Goal: Task Accomplishment & Management: Manage account settings

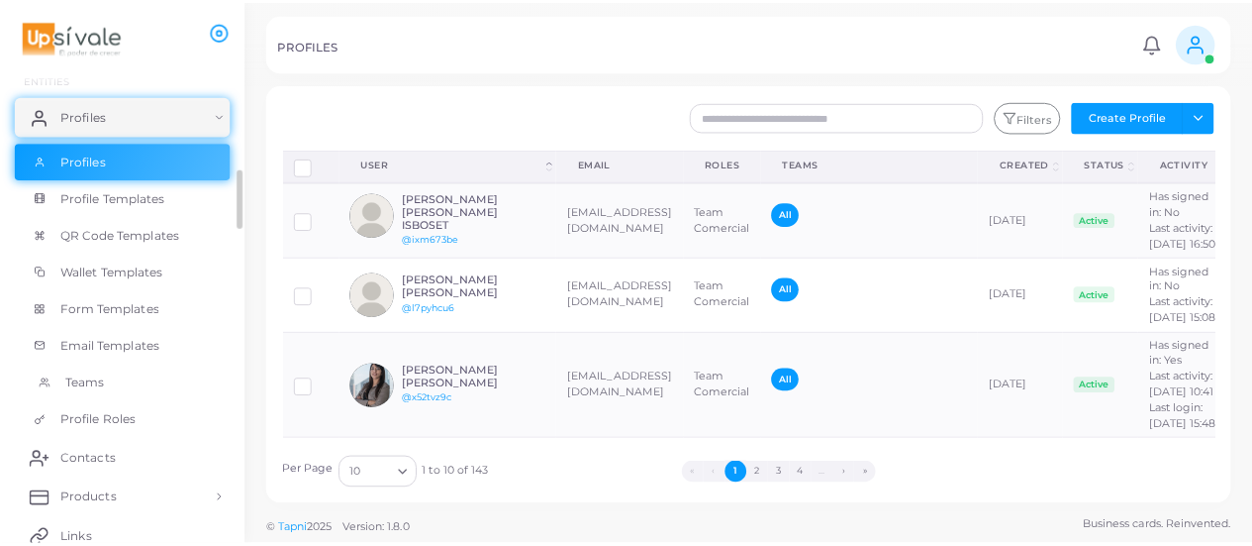
scroll to position [198, 0]
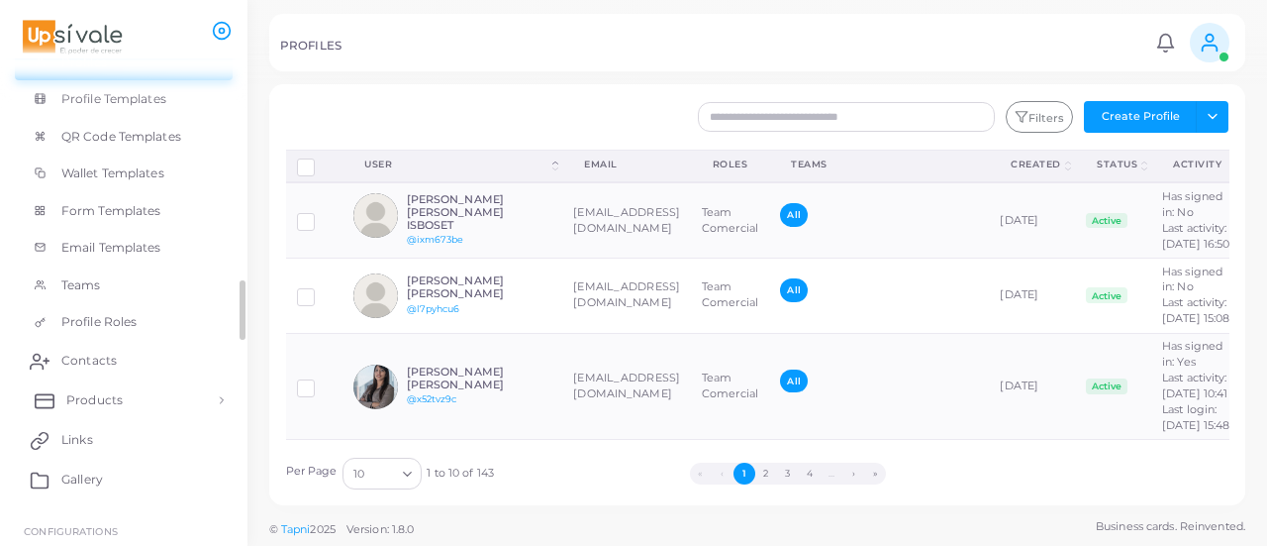
click at [153, 390] on link "Products" at bounding box center [124, 400] width 218 height 40
click at [139, 452] on link "Products" at bounding box center [124, 446] width 218 height 38
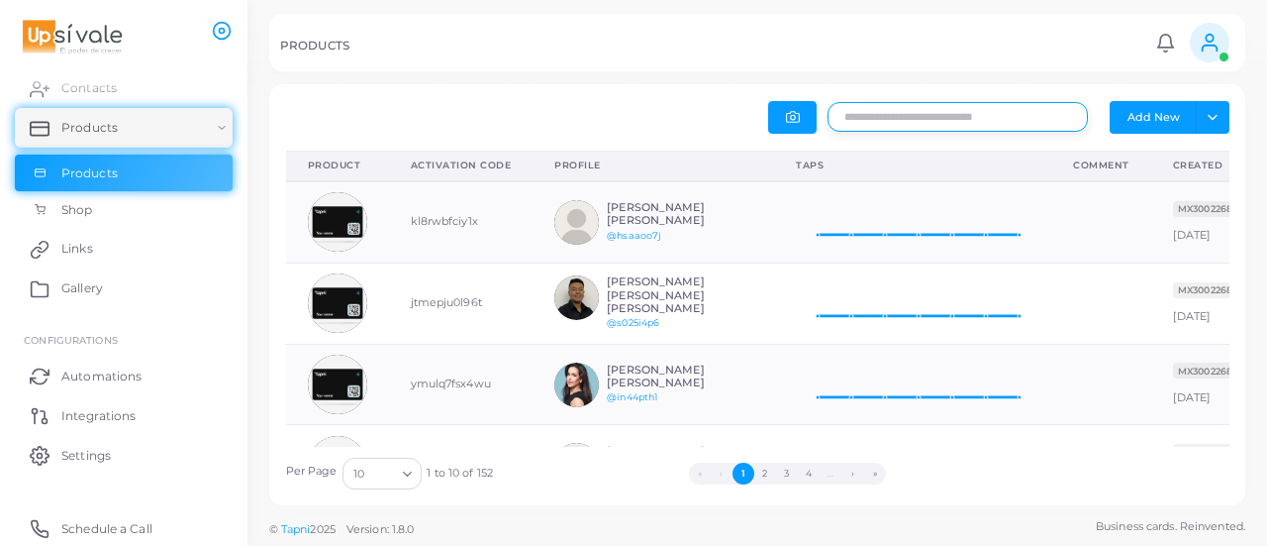
click at [1033, 125] on input "text" at bounding box center [958, 117] width 260 height 30
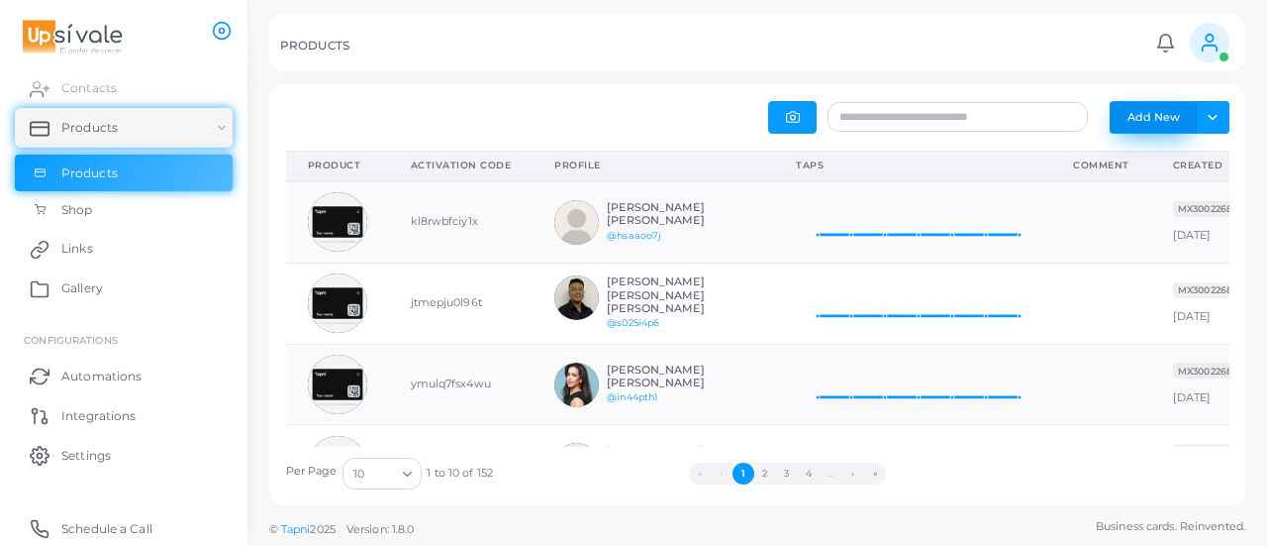
click at [1172, 106] on button "Add New" at bounding box center [1153, 117] width 87 height 32
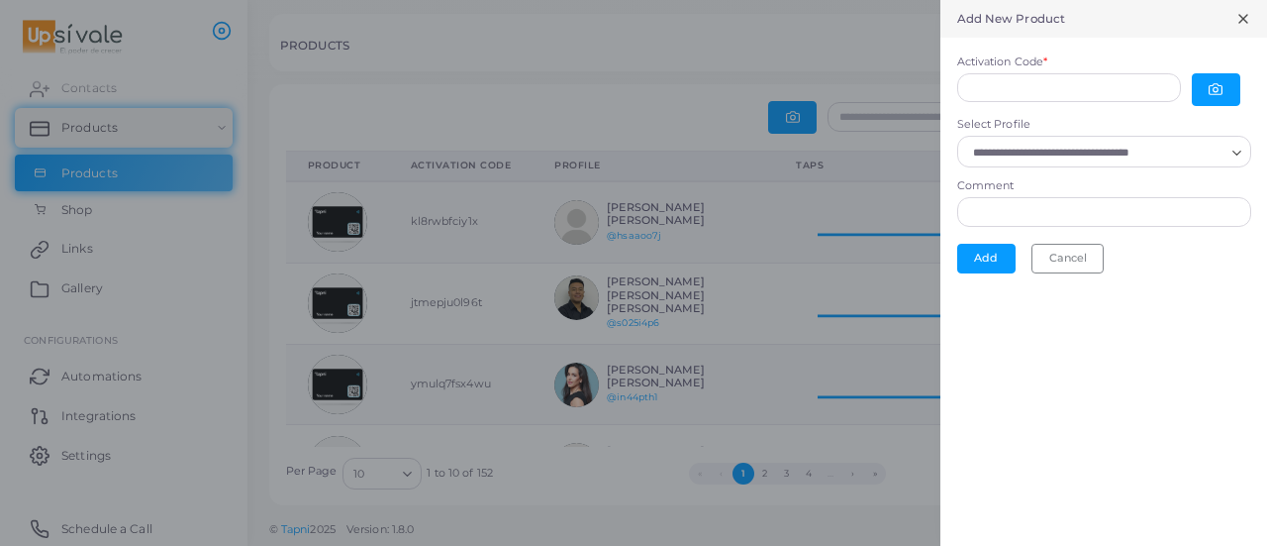
scroll to position [16, 16]
click at [1243, 16] on icon at bounding box center [1244, 19] width 16 height 16
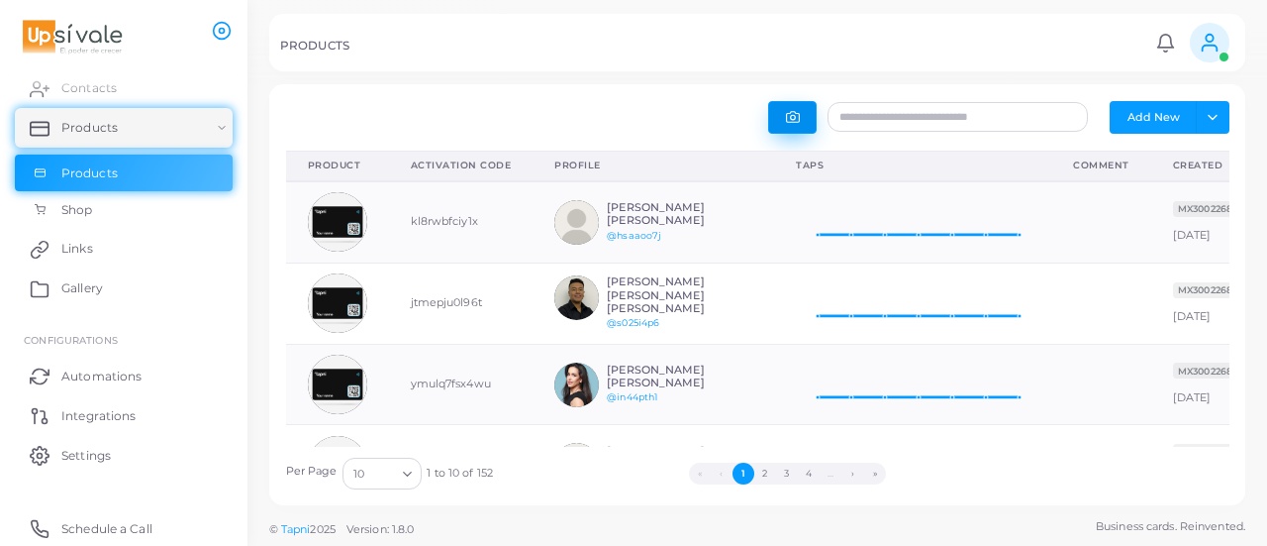
click at [798, 116] on icon "button" at bounding box center [792, 117] width 13 height 11
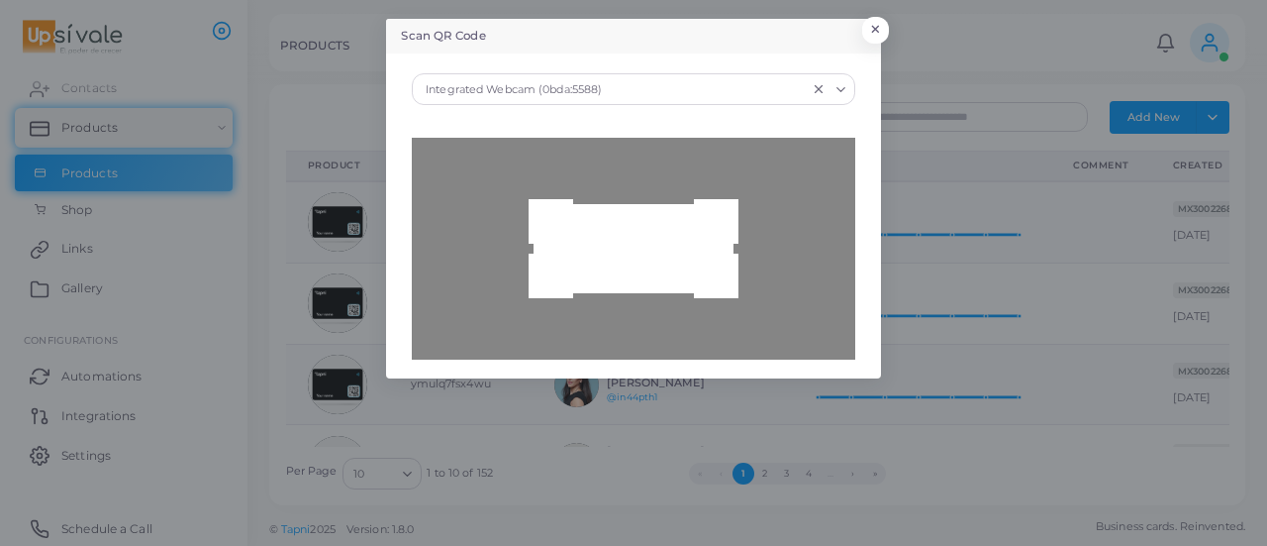
type input "**********"
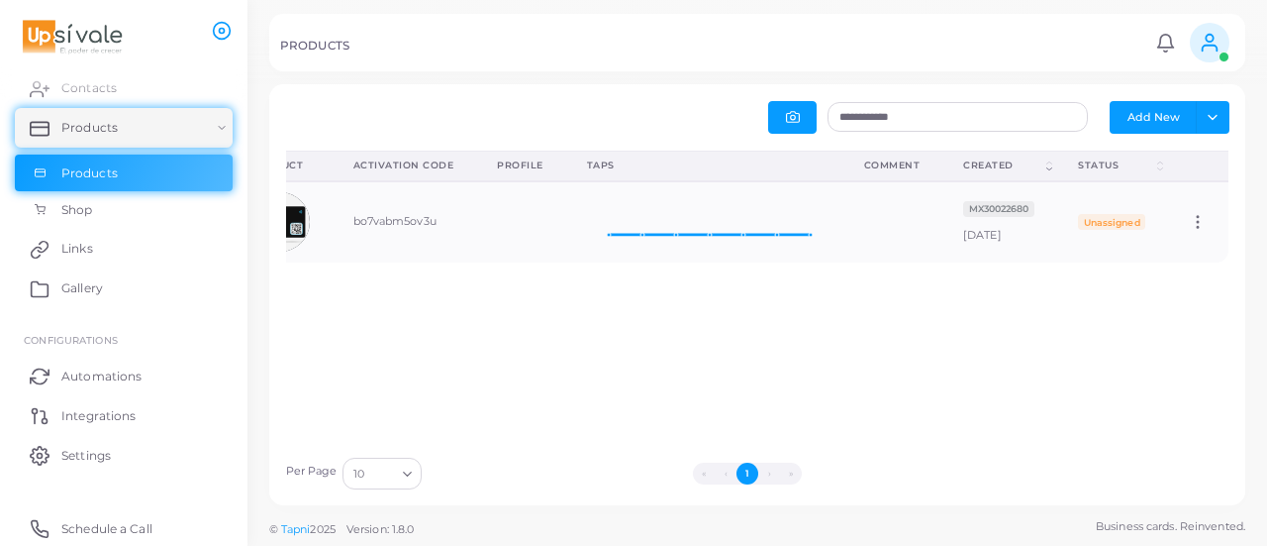
drag, startPoint x: 1133, startPoint y: 260, endPoint x: 1232, endPoint y: 252, distance: 99.3
click at [1232, 252] on div "Product (Click to clear sorting) Activation Code (Click to clear sorting) Profi…" at bounding box center [757, 298] width 965 height 296
click at [1189, 224] on icon at bounding box center [1198, 222] width 18 height 18
click at [1188, 244] on span "Edit" at bounding box center [1185, 249] width 21 height 16
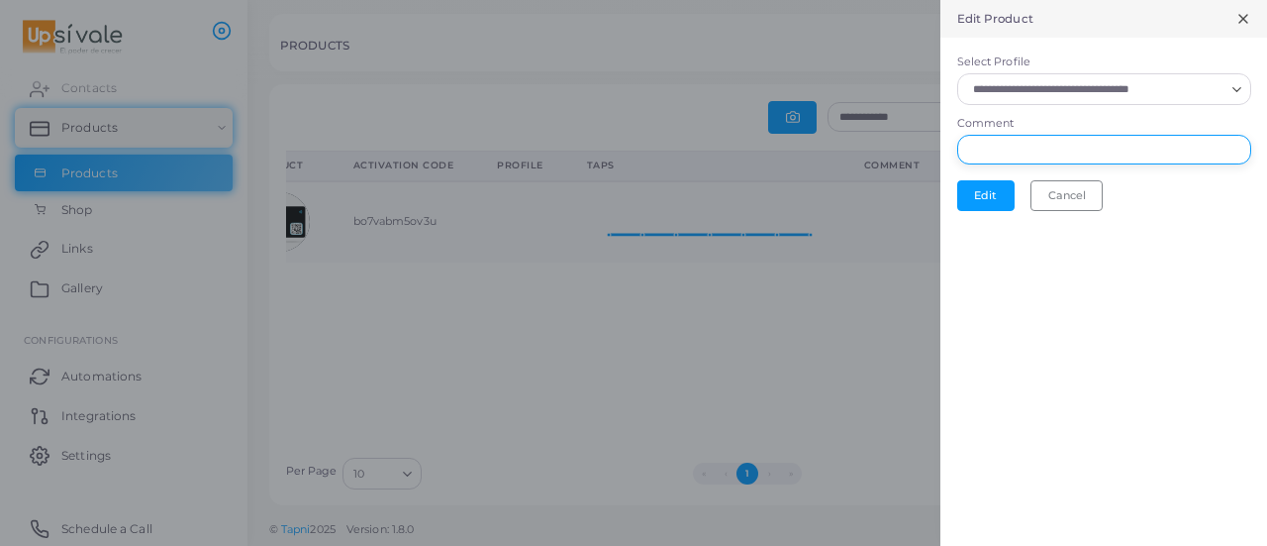
click at [1079, 150] on input "Comment" at bounding box center [1104, 150] width 294 height 30
click at [1084, 84] on input "Select Profile" at bounding box center [1095, 89] width 258 height 22
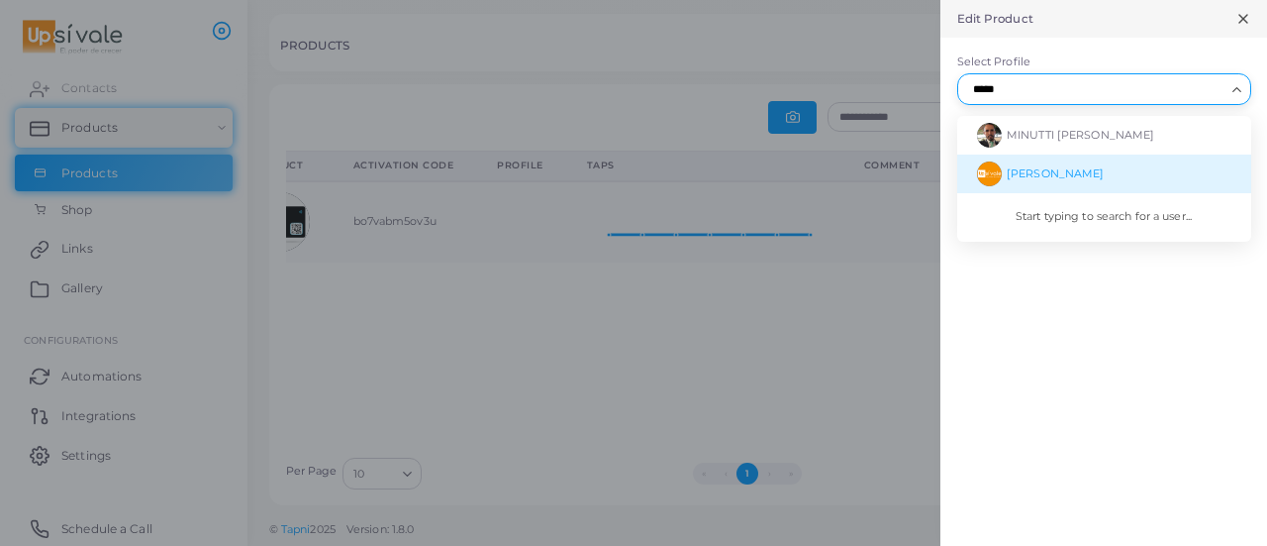
click at [1081, 166] on span "[PERSON_NAME]" at bounding box center [1055, 173] width 97 height 14
type input "*****"
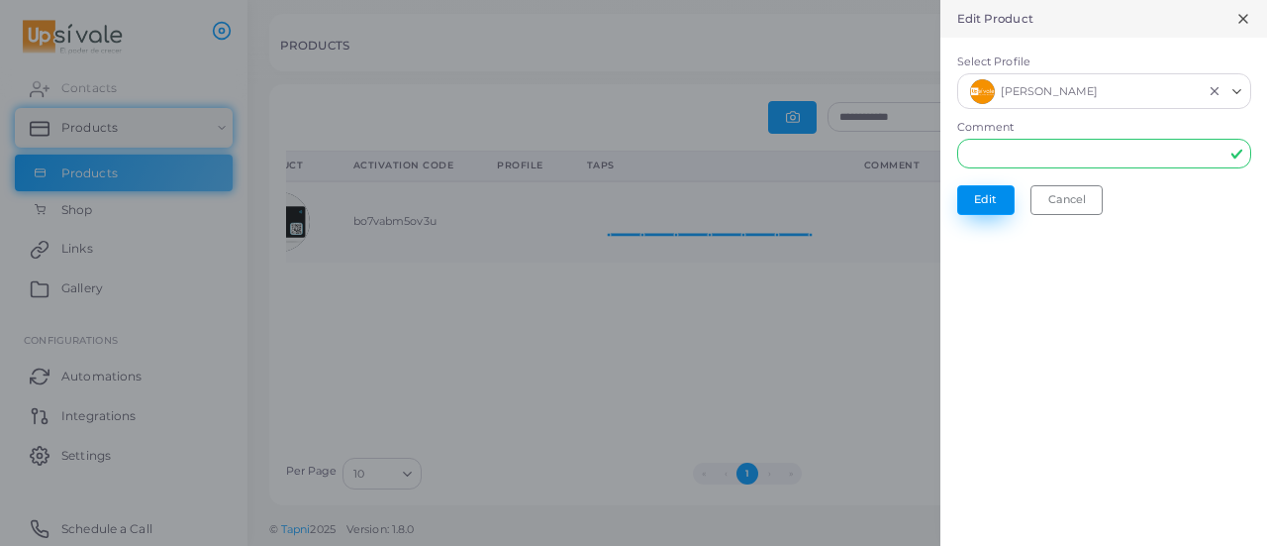
click at [985, 192] on button "Edit" at bounding box center [985, 200] width 57 height 30
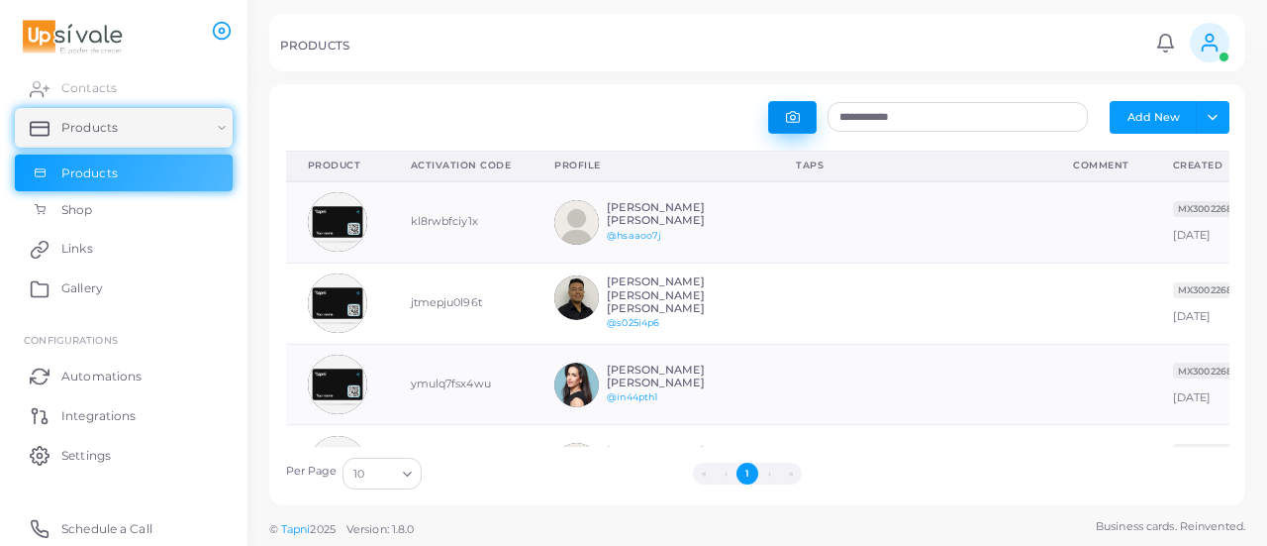
click at [800, 118] on button "button" at bounding box center [792, 117] width 49 height 33
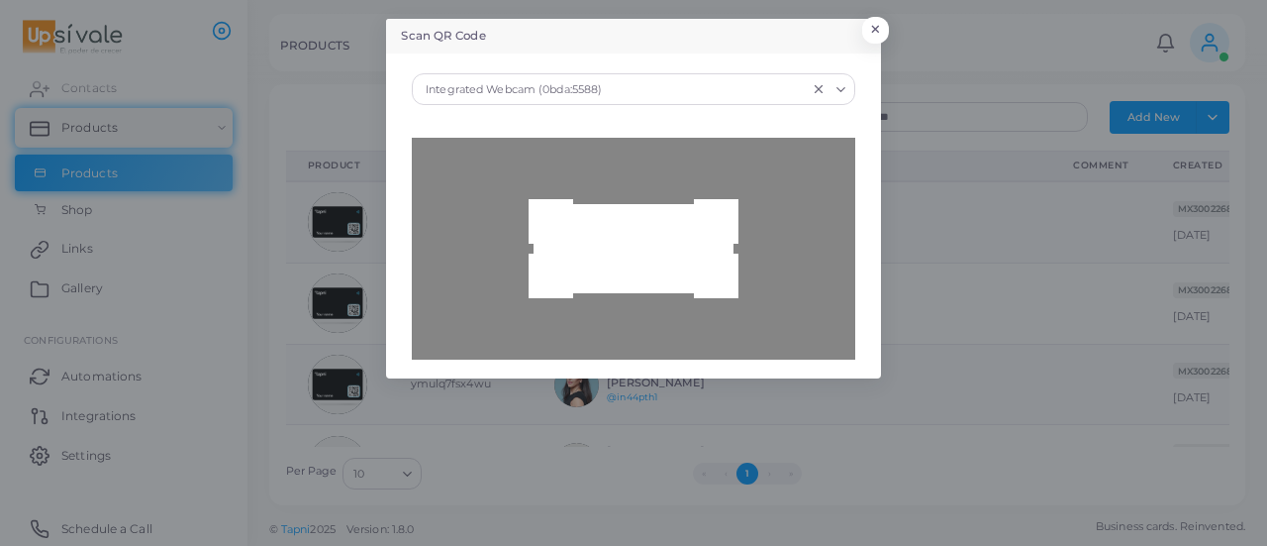
type input "**********"
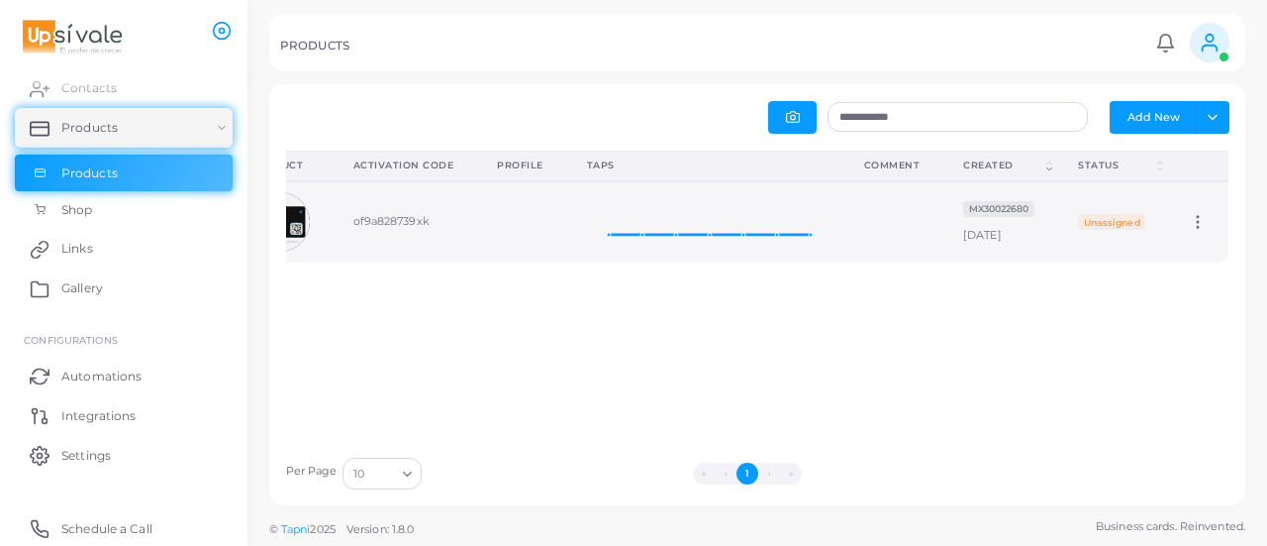
click at [1189, 225] on icon at bounding box center [1198, 222] width 18 height 18
click at [1184, 242] on span "Edit" at bounding box center [1185, 250] width 21 height 16
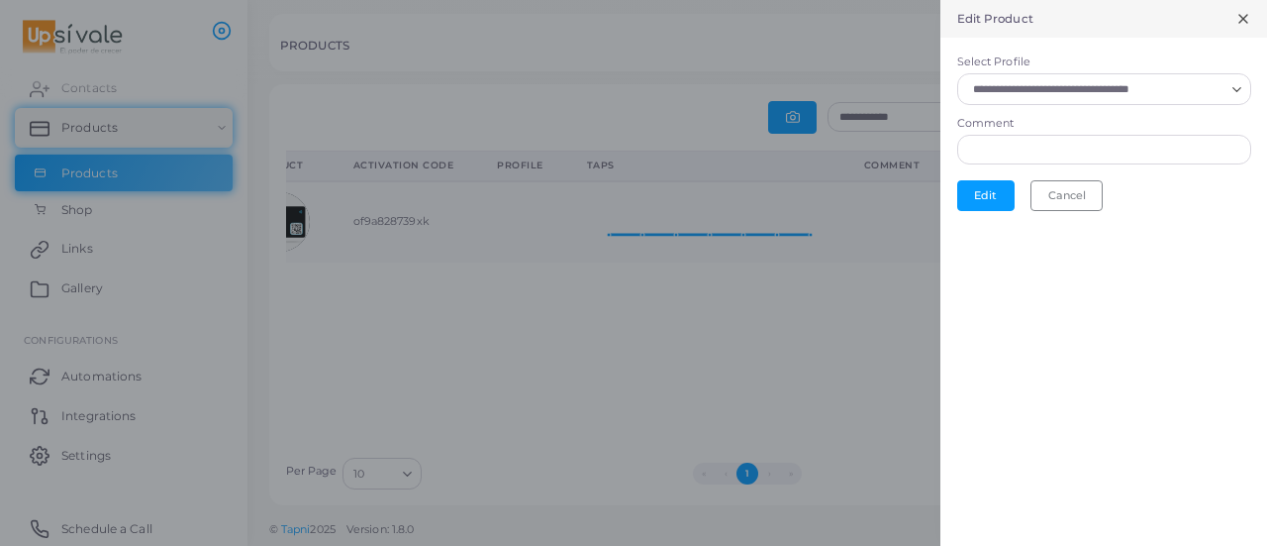
click at [1083, 84] on input "Select Profile" at bounding box center [1095, 89] width 258 height 22
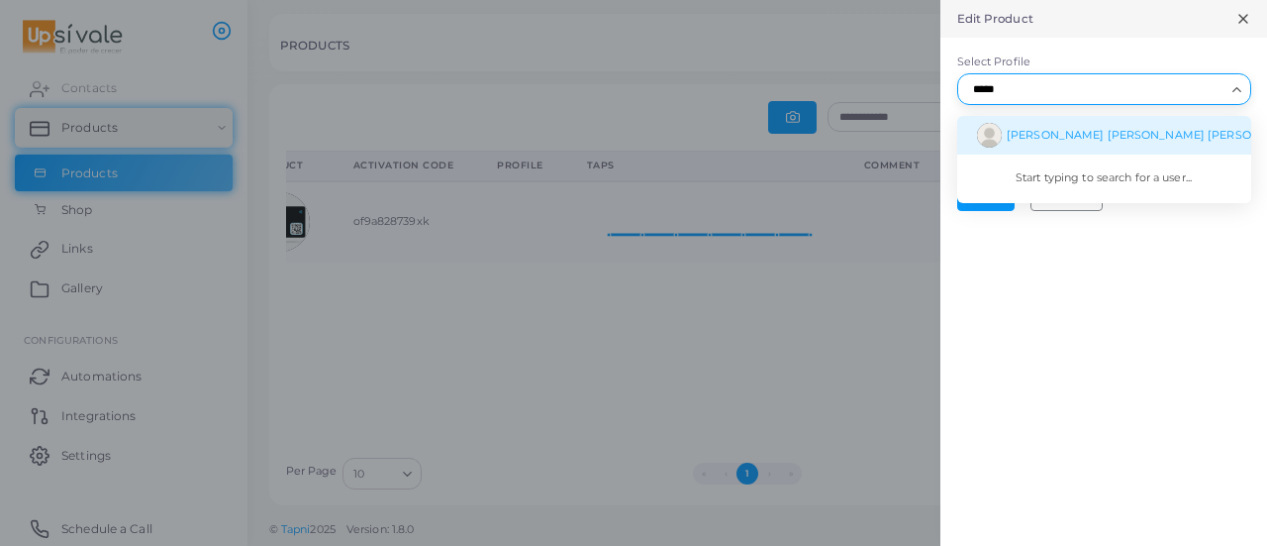
click at [1114, 128] on span "[PERSON_NAME] [PERSON_NAME] [PERSON_NAME]" at bounding box center [1156, 135] width 299 height 14
type input "*****"
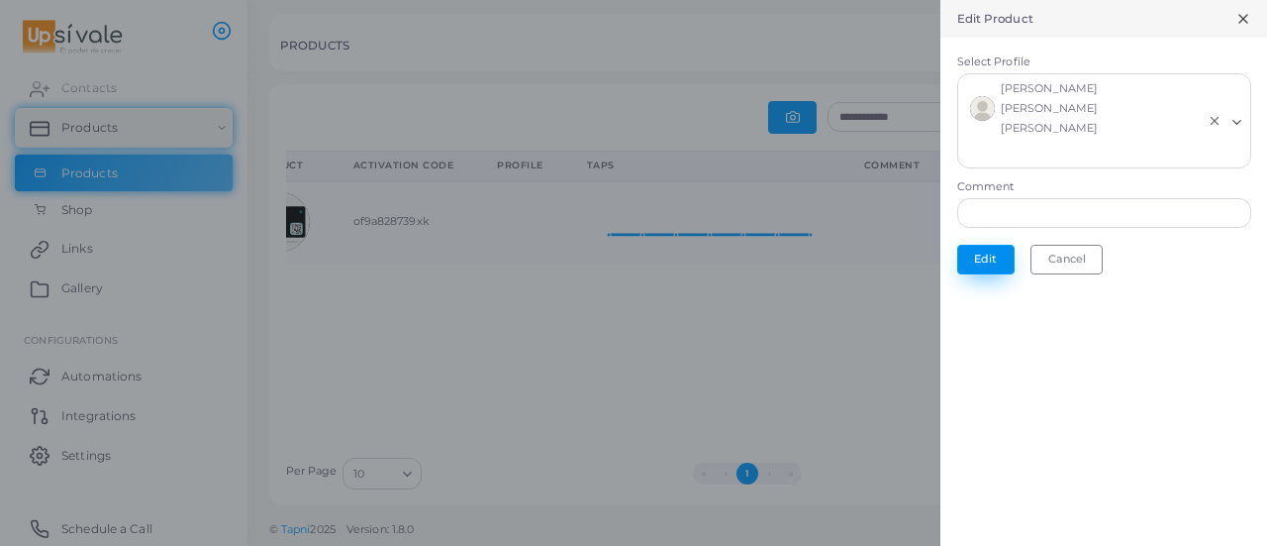
click at [976, 245] on button "Edit" at bounding box center [985, 260] width 57 height 30
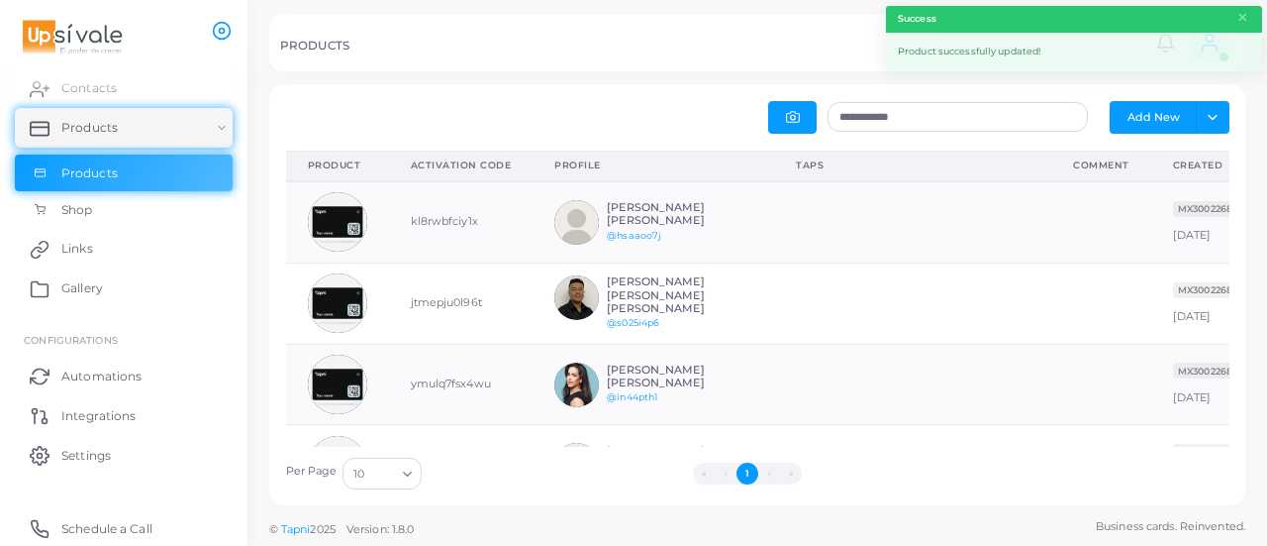
scroll to position [65, 261]
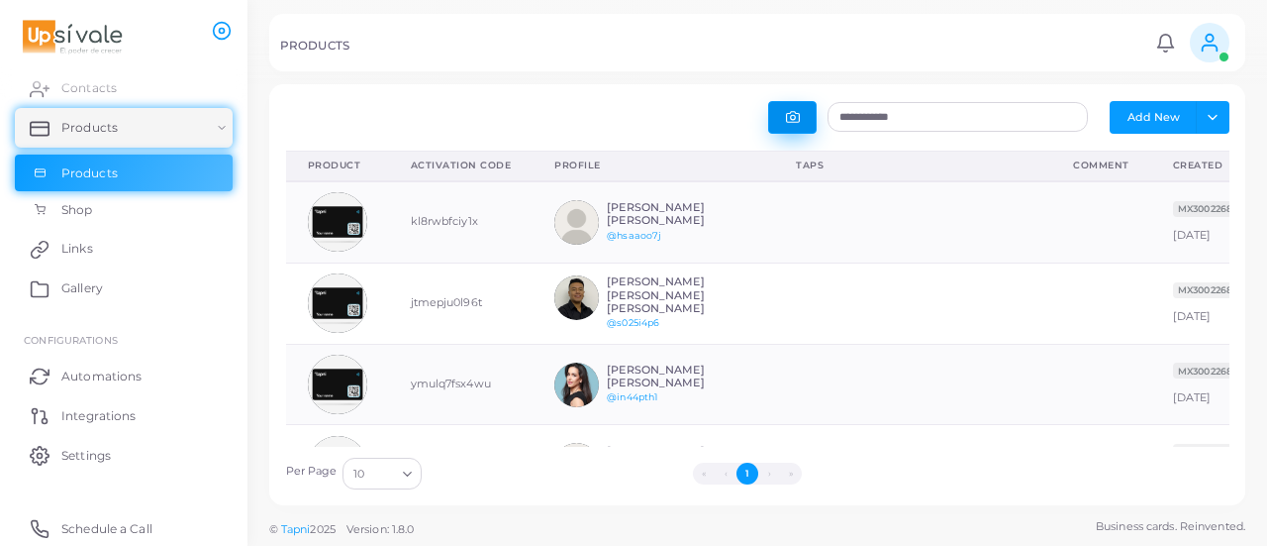
click at [802, 121] on button "button" at bounding box center [792, 117] width 49 height 33
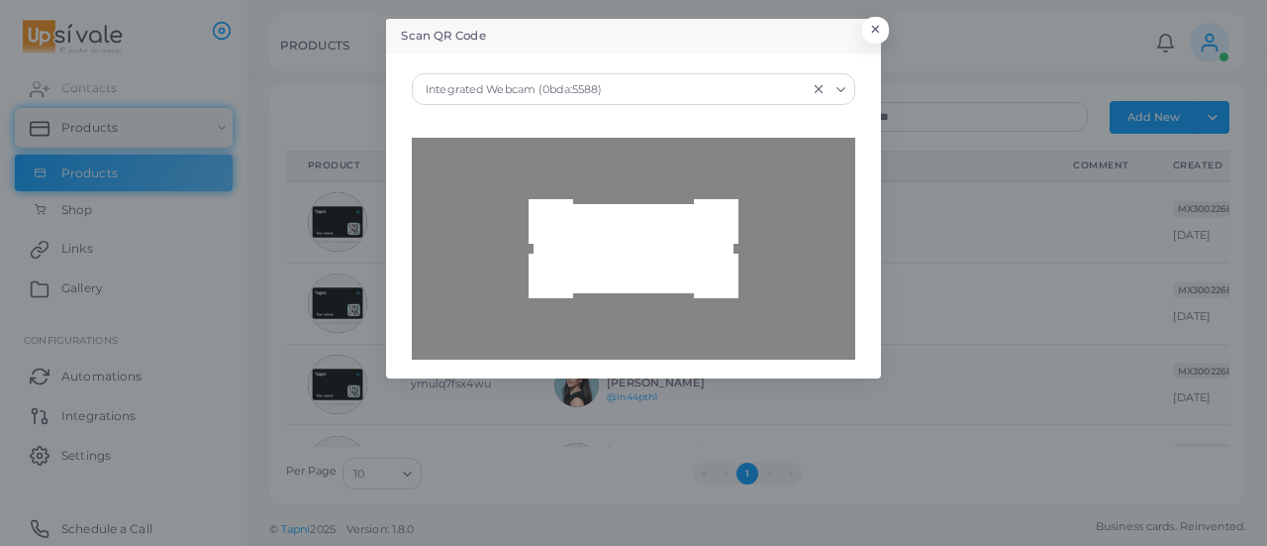
type input "**********"
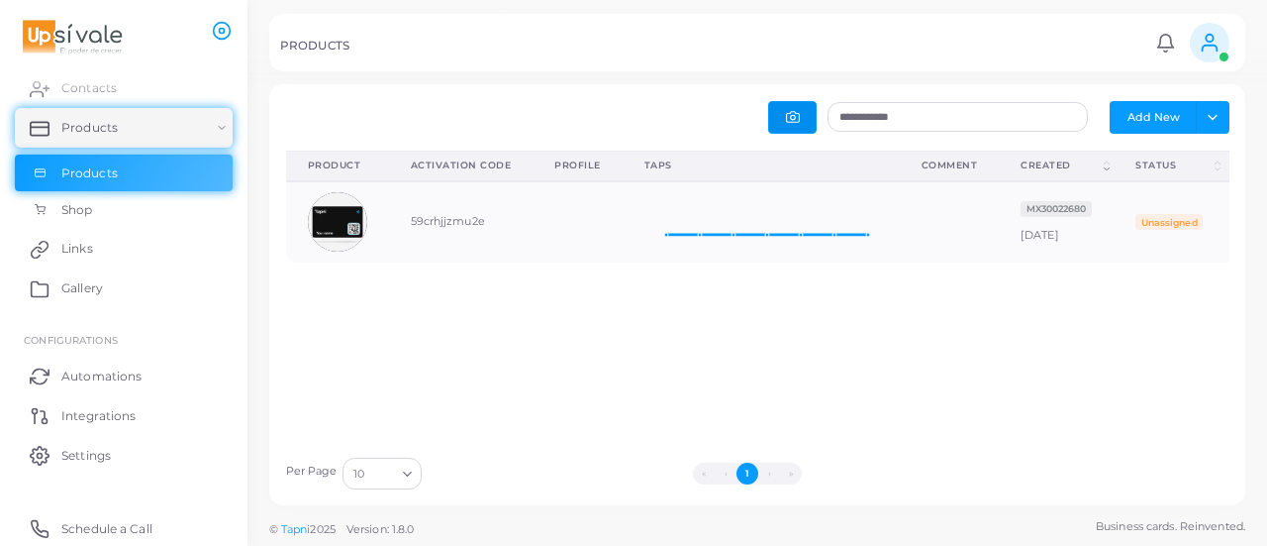
scroll to position [0, 83]
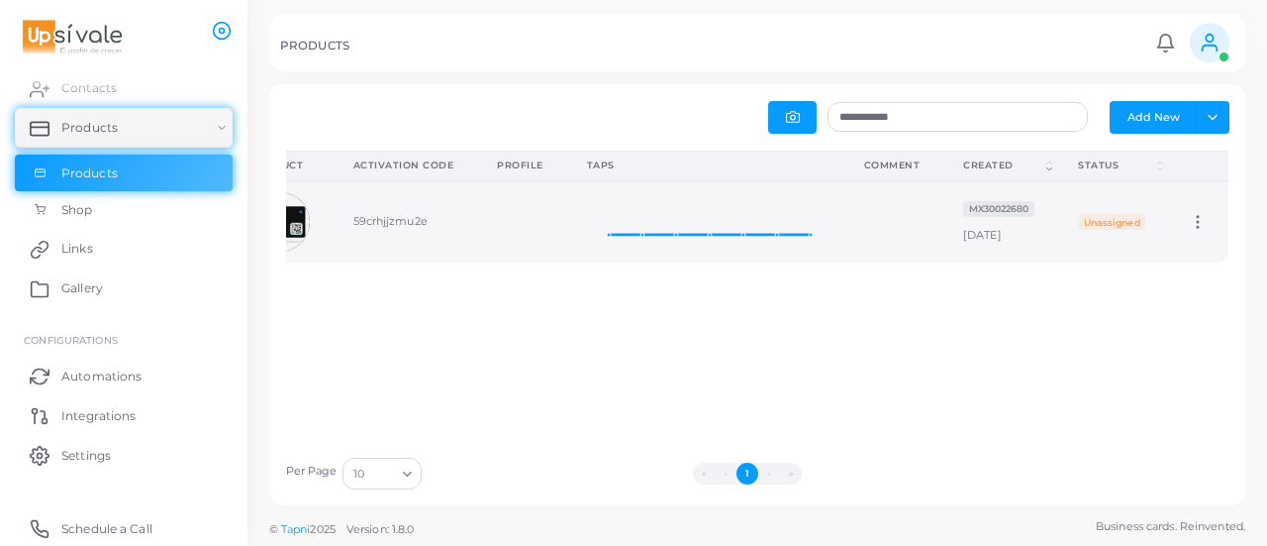
click at [1189, 220] on icon at bounding box center [1198, 222] width 18 height 18
click at [1189, 243] on span "Edit" at bounding box center [1185, 245] width 21 height 16
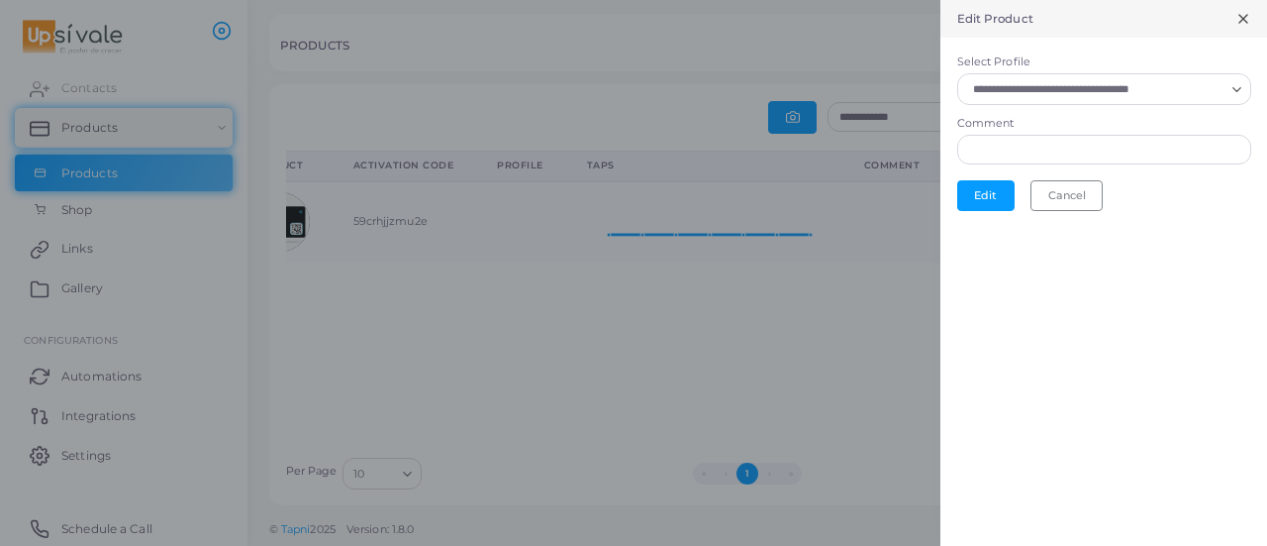
click at [1101, 86] on input "Select Profile" at bounding box center [1095, 89] width 258 height 22
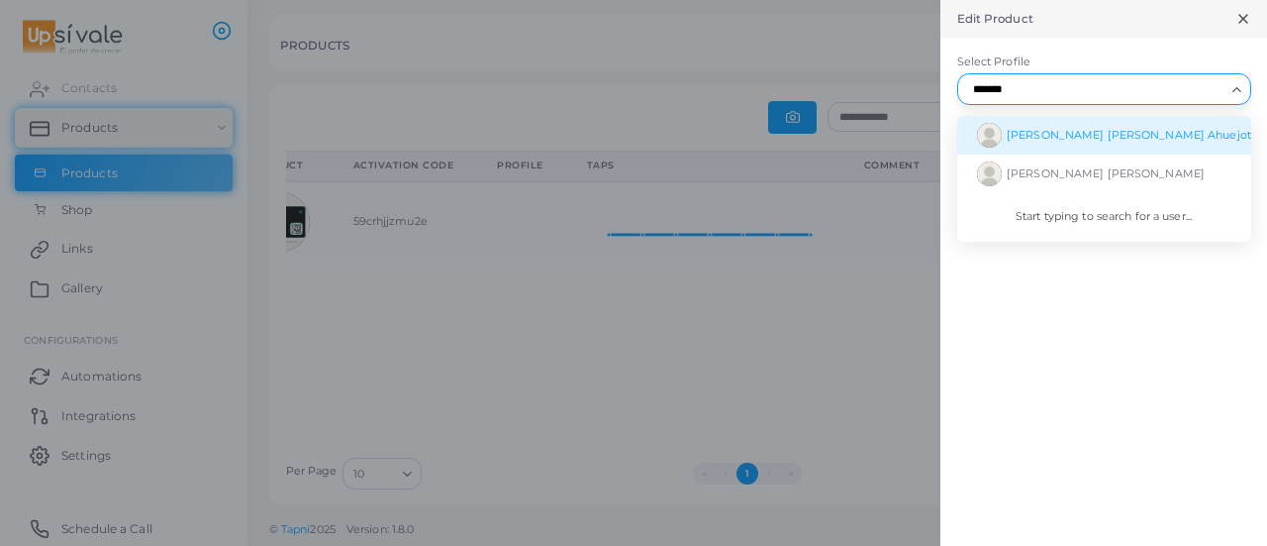
click at [1121, 131] on span "[PERSON_NAME] [PERSON_NAME] Ahuejote" at bounding box center [1132, 135] width 251 height 14
type input "*******"
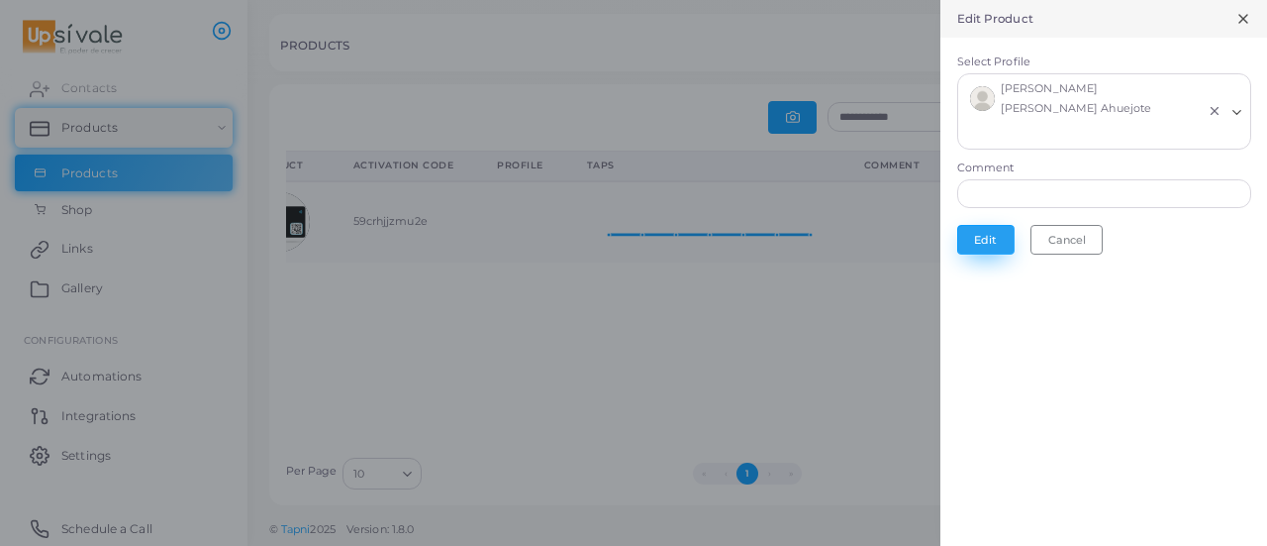
click at [998, 232] on button "Edit" at bounding box center [985, 240] width 57 height 30
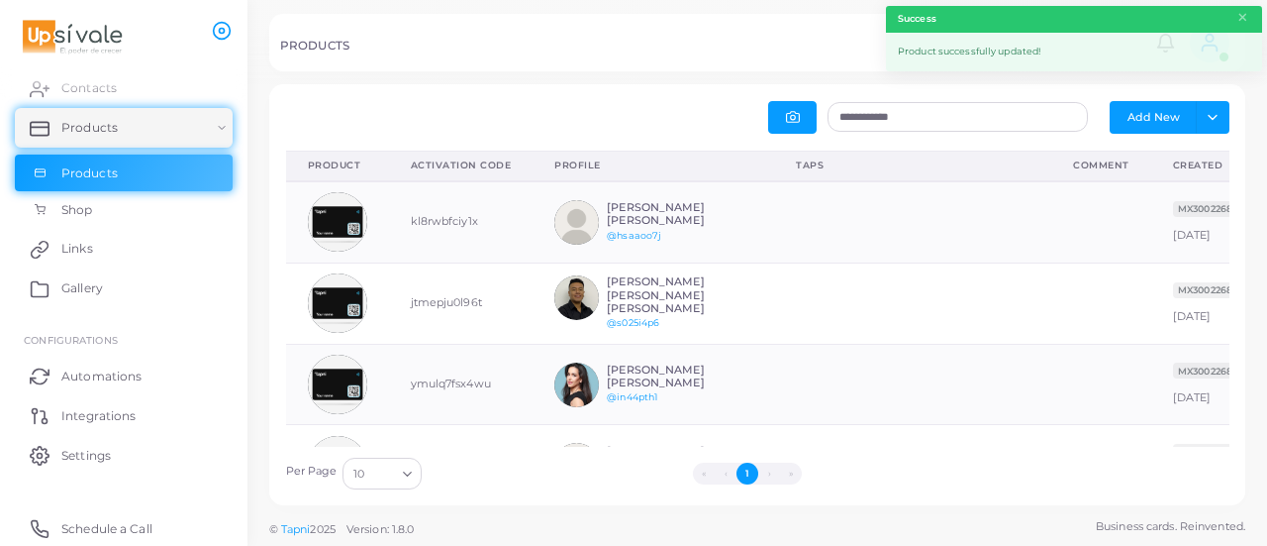
scroll to position [65, 261]
